Goal: Information Seeking & Learning: Learn about a topic

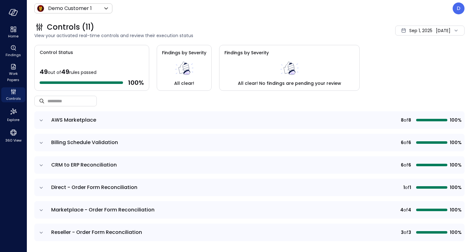
click at [409, 31] on span "Sep 1, 2025" at bounding box center [420, 30] width 23 height 7
click at [410, 69] on li "Current Year [DATE]" at bounding box center [420, 68] width 50 height 10
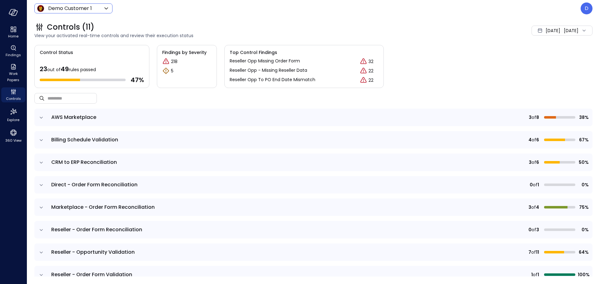
click at [74, 4] on body "Home Findings Work Papers Controls Explore 360 View Demo Customer 1 ***** ​ D C…" at bounding box center [300, 142] width 600 height 284
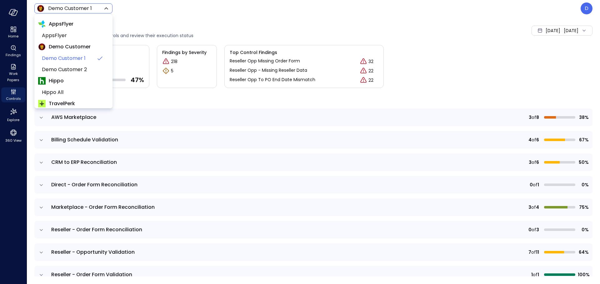
click at [74, 10] on div at bounding box center [300, 142] width 600 height 284
click at [74, 10] on body "Home Findings Work Papers Controls Explore 360 View Demo Customer 1 ***** ​ D C…" at bounding box center [300, 142] width 600 height 284
click at [144, 20] on div at bounding box center [300, 142] width 600 height 284
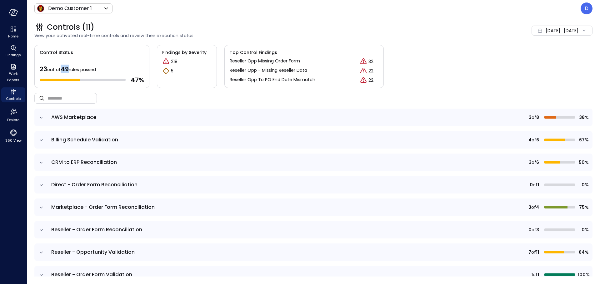
drag, startPoint x: 63, startPoint y: 68, endPoint x: 69, endPoint y: 68, distance: 5.3
click at [69, 68] on span "49" at bounding box center [65, 69] width 8 height 9
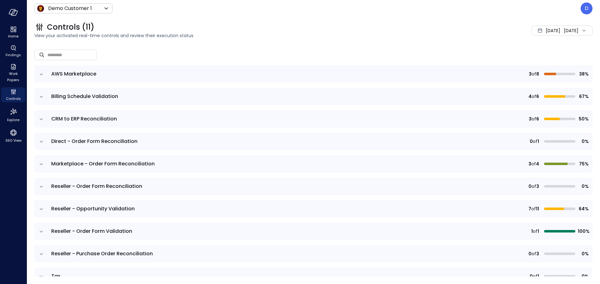
scroll to position [59, 0]
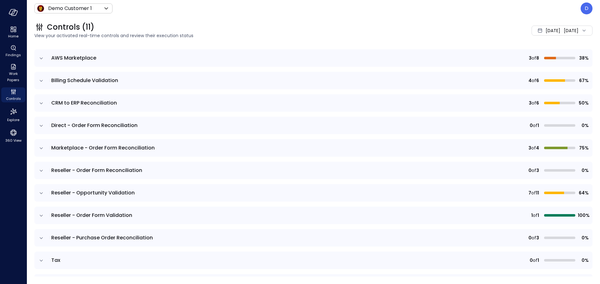
click at [41, 217] on icon "expand row" at bounding box center [41, 216] width 6 height 6
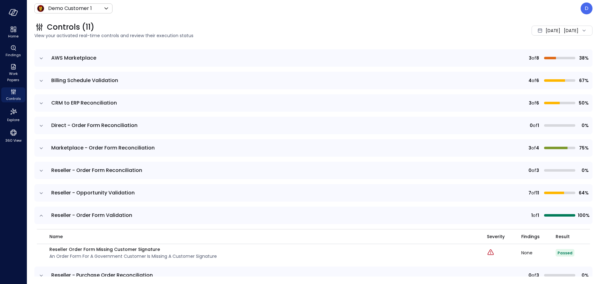
click at [41, 215] on icon "expand row" at bounding box center [41, 216] width 6 height 6
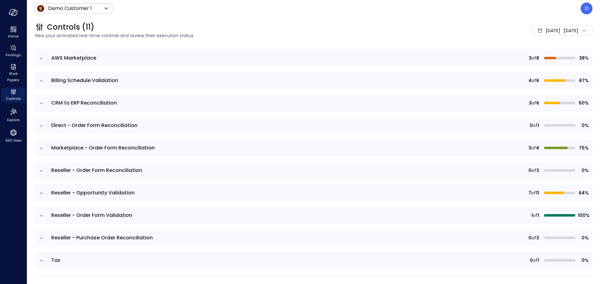
click at [43, 169] on icon "expand row" at bounding box center [41, 171] width 6 height 6
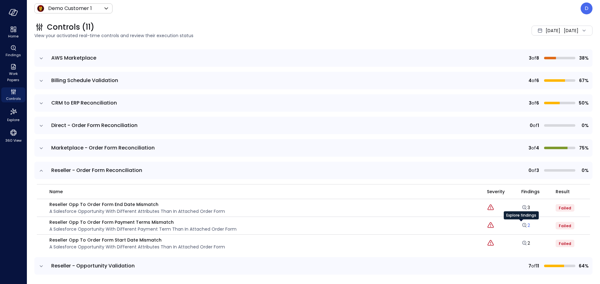
click at [467, 227] on icon "Explore findings" at bounding box center [524, 225] width 6 height 6
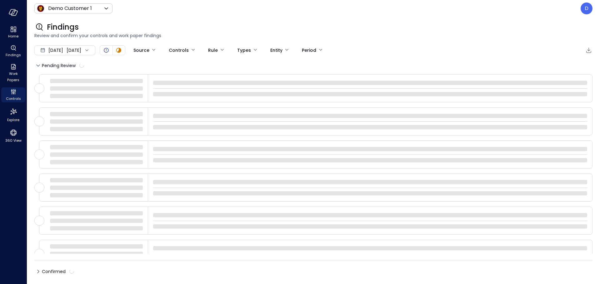
type input "****"
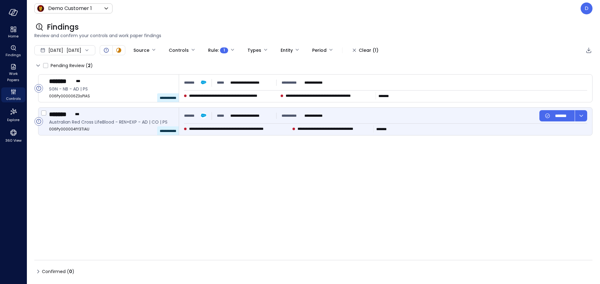
click at [117, 115] on div "******* ***" at bounding box center [111, 114] width 125 height 8
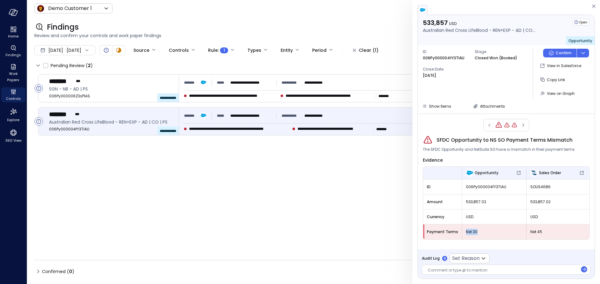
drag, startPoint x: 464, startPoint y: 233, endPoint x: 484, endPoint y: 232, distance: 20.3
click at [467, 232] on span "Net 30" at bounding box center [494, 232] width 57 height 6
click at [467, 235] on div "Net 45" at bounding box center [557, 231] width 63 height 11
drag, startPoint x: 546, startPoint y: 232, endPoint x: 531, endPoint y: 232, distance: 15.3
click at [467, 232] on span "Net 45" at bounding box center [557, 232] width 55 height 6
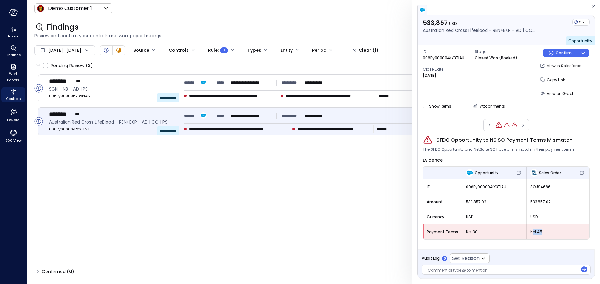
click at [467, 232] on span "Net 45" at bounding box center [557, 232] width 55 height 6
click at [19, 80] on span "Work Papers" at bounding box center [13, 77] width 19 height 12
click at [16, 92] on icon "Controls" at bounding box center [13, 91] width 7 height 7
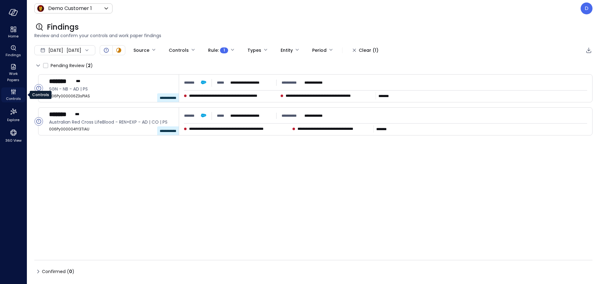
click at [16, 94] on icon "Controls" at bounding box center [13, 91] width 7 height 7
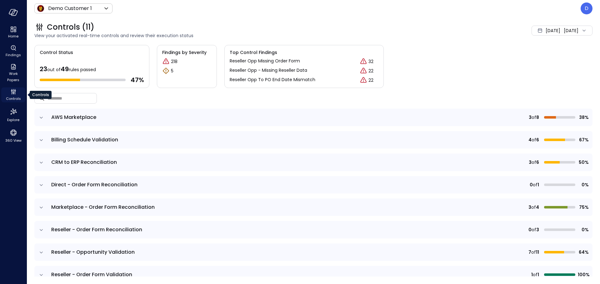
click at [16, 94] on icon "Controls" at bounding box center [13, 91] width 7 height 7
click at [45, 208] on td at bounding box center [40, 207] width 13 height 17
click at [40, 207] on icon "expand row" at bounding box center [41, 208] width 3 height 2
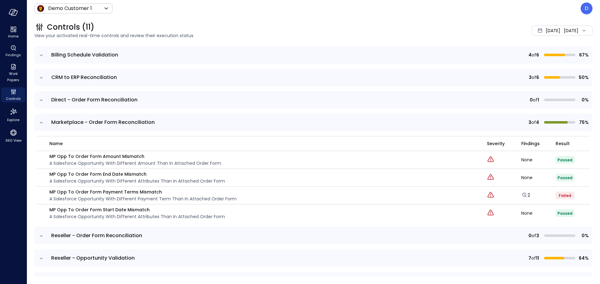
scroll to position [90, 0]
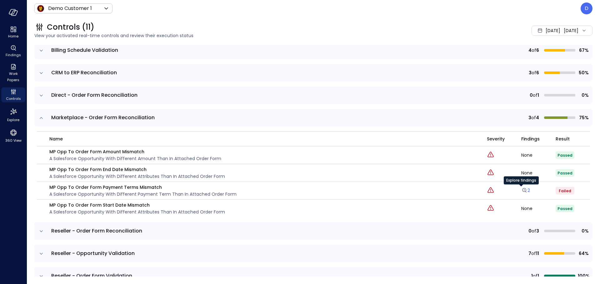
click at [467, 190] on icon "Explore findings" at bounding box center [524, 190] width 6 height 6
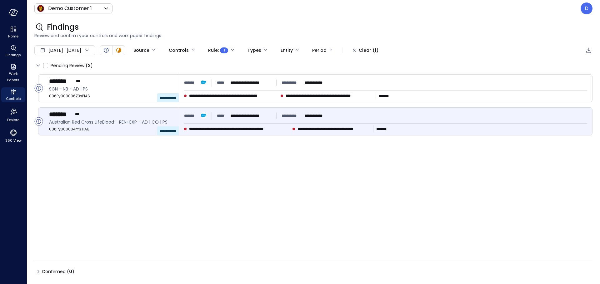
type input "****"
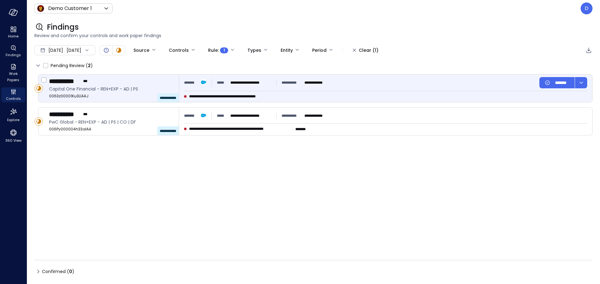
click at [117, 81] on div "**********" at bounding box center [111, 81] width 125 height 8
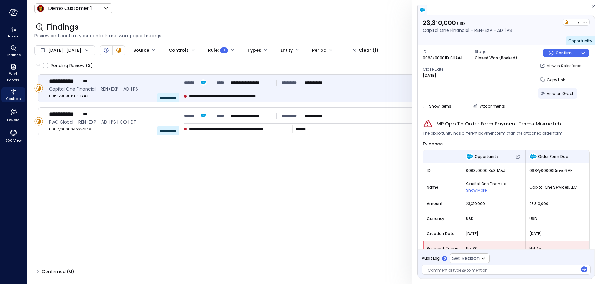
click at [467, 92] on span "View on Graph" at bounding box center [560, 93] width 28 height 5
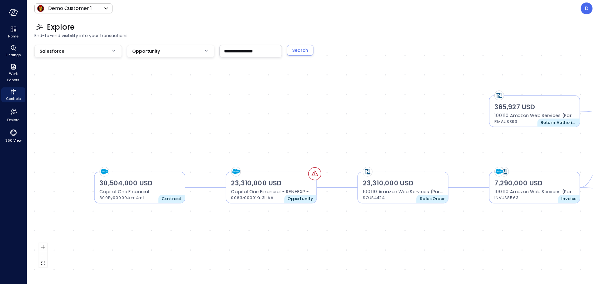
drag, startPoint x: 215, startPoint y: 156, endPoint x: 322, endPoint y: 142, distance: 107.7
click at [322, 142] on div "23,310,000 USD Capital One Financial - REN+EXP - AD | PS 0063z00001Ku3LlAAJ Opp…" at bounding box center [313, 158] width 558 height 227
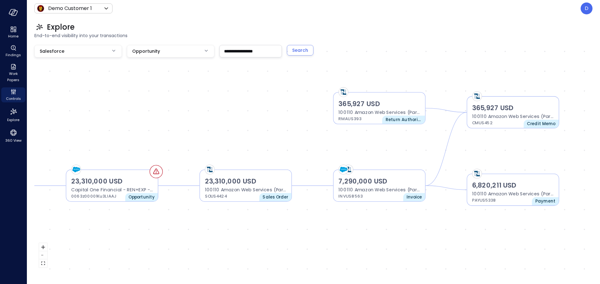
drag, startPoint x: 449, startPoint y: 154, endPoint x: 269, endPoint y: 153, distance: 179.9
click at [269, 152] on div "23,310,000 USD Capital One Financial - REN+EXP - AD | PS 0063z00001Ku3LlAAJ Opp…" at bounding box center [313, 158] width 558 height 227
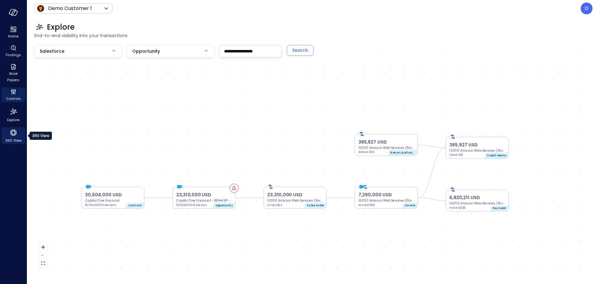
click at [18, 142] on span "360 View" at bounding box center [13, 140] width 16 height 6
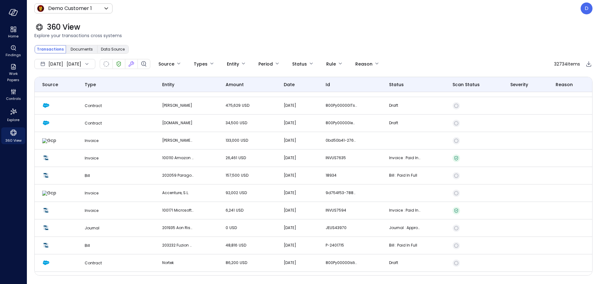
scroll to position [691, 0]
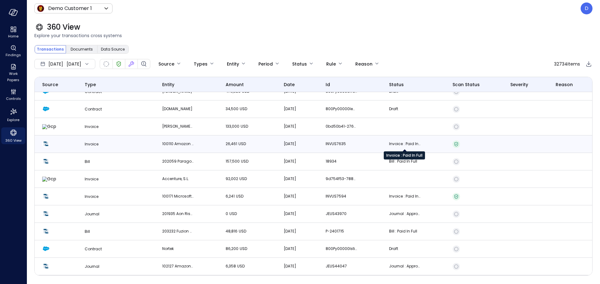
click at [402, 142] on p "Invoice : Paid In Full" at bounding box center [404, 144] width 31 height 6
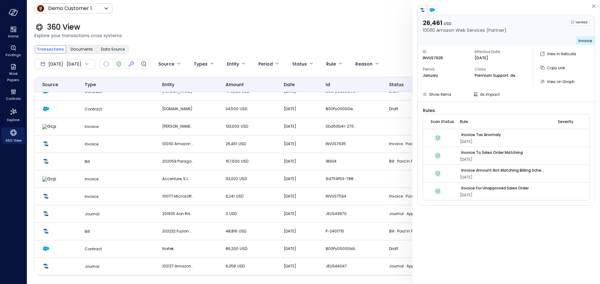
click at [349, 48] on div "Transactions Documents Data Source" at bounding box center [313, 49] width 558 height 9
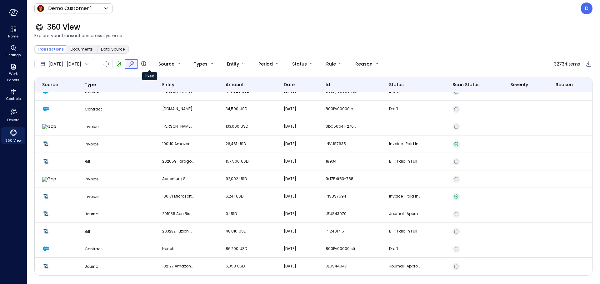
click at [135, 63] on icon "Fixed" at bounding box center [130, 63] width 7 height 7
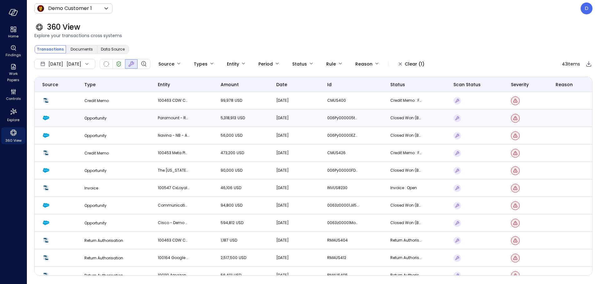
click at [323, 119] on td "006Py000005tbGzIAI" at bounding box center [350, 118] width 63 height 17
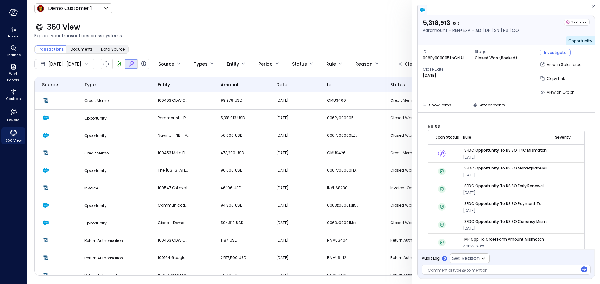
click at [338, 30] on div "360 View" at bounding box center [313, 27] width 558 height 10
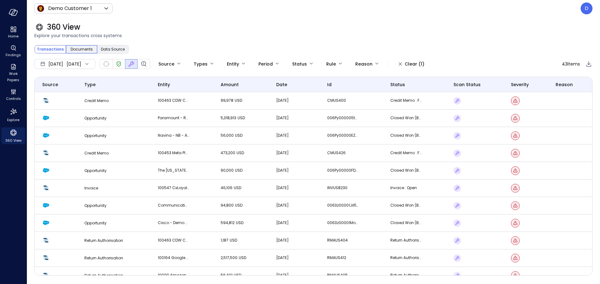
click at [82, 51] on span "Documents" at bounding box center [82, 49] width 22 height 6
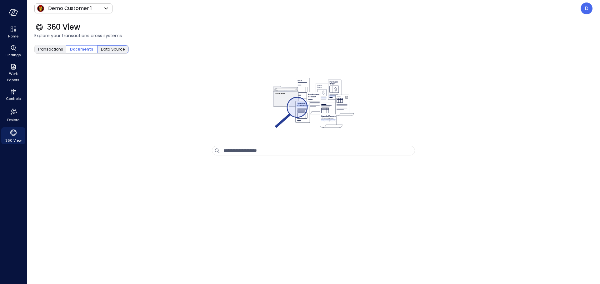
click at [112, 48] on span "Data Source" at bounding box center [113, 49] width 24 height 6
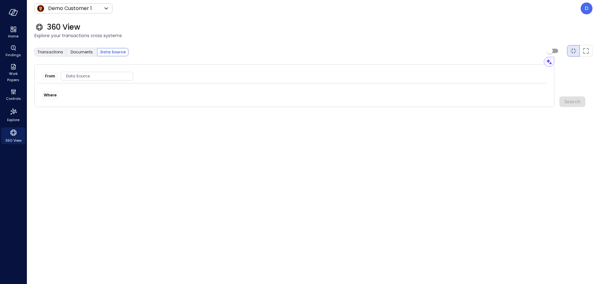
click at [111, 73] on span "Data Source" at bounding box center [97, 76] width 72 height 6
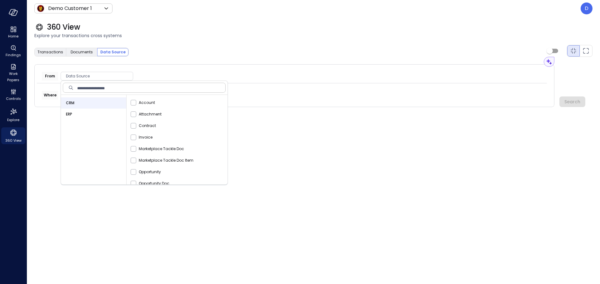
click at [102, 106] on div "CRM" at bounding box center [93, 102] width 65 height 11
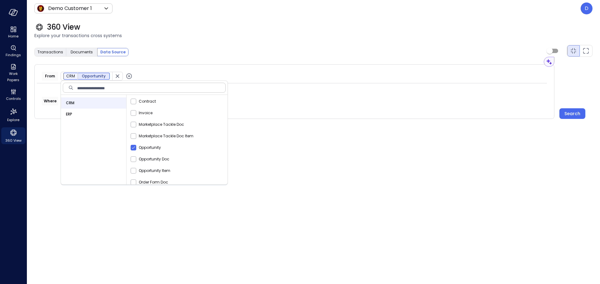
click at [128, 75] on icon "button" at bounding box center [128, 75] width 7 height 7
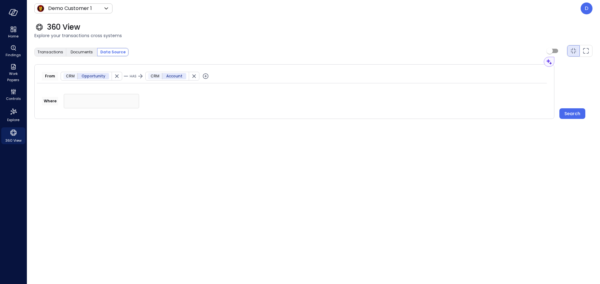
click at [166, 79] on span "Account" at bounding box center [174, 76] width 16 height 6
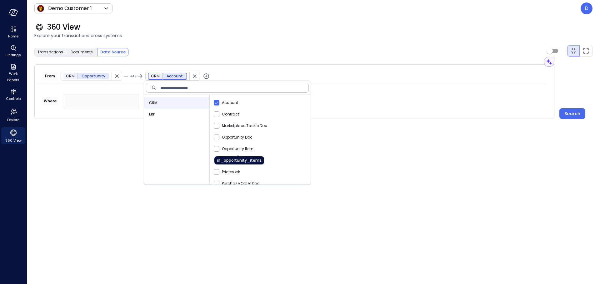
click at [231, 151] on span "Opportunity Item" at bounding box center [238, 149] width 32 height 6
click at [263, 37] on span "Explore your transactions cross systems" at bounding box center [313, 35] width 558 height 7
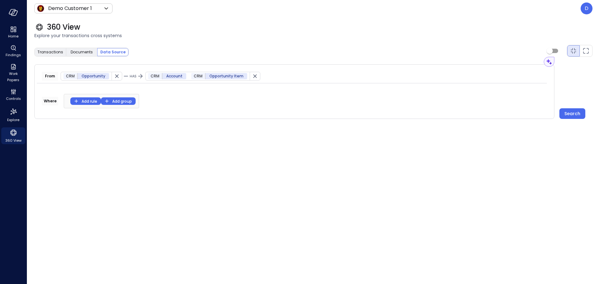
click at [115, 98] on button "Add group" at bounding box center [118, 100] width 35 height 7
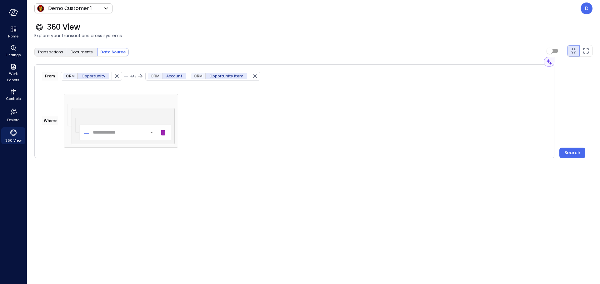
click at [101, 132] on input "Select field" at bounding box center [119, 132] width 53 height 9
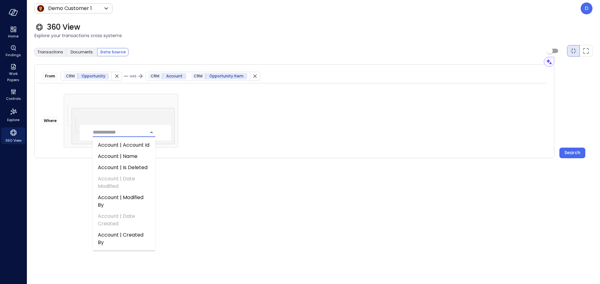
click at [108, 160] on span "Account | Name" at bounding box center [118, 156] width 40 height 7
